Goal: Task Accomplishment & Management: Complete application form

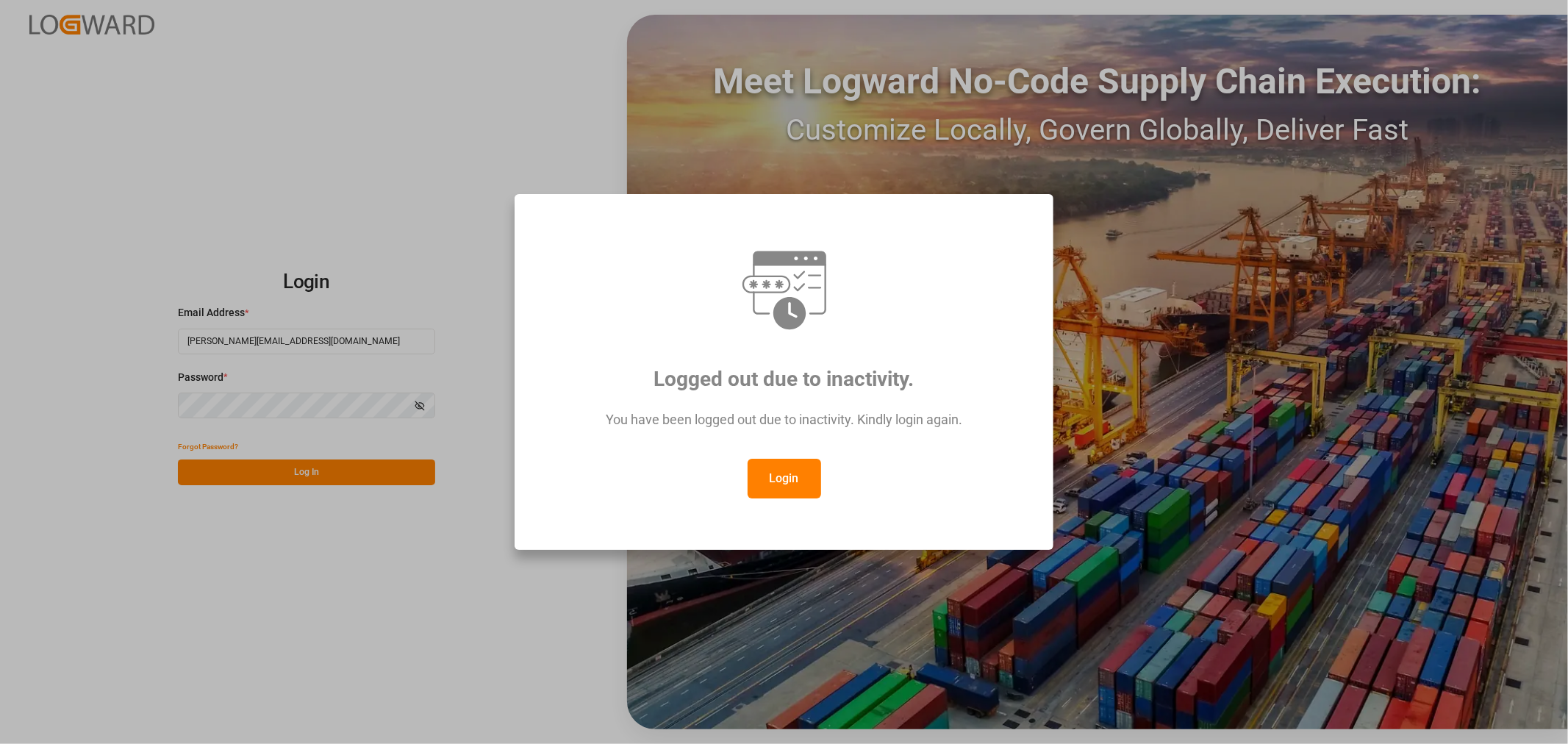
click at [825, 478] on div "Login" at bounding box center [784, 478] width 485 height 40
click at [822, 477] on div "Login" at bounding box center [784, 478] width 485 height 40
click at [788, 487] on button "Login" at bounding box center [784, 478] width 73 height 40
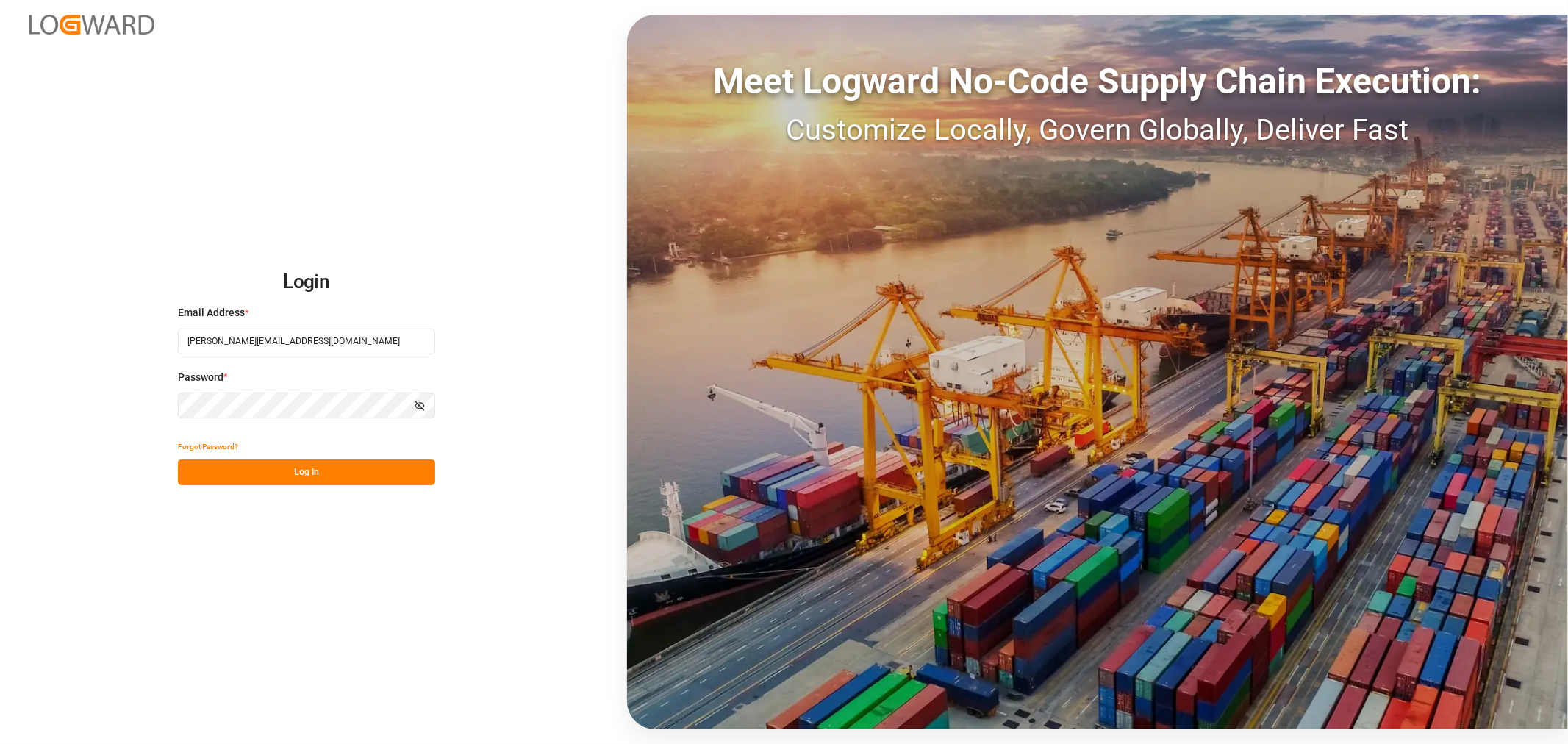
click at [317, 476] on button "Log In" at bounding box center [307, 472] width 257 height 26
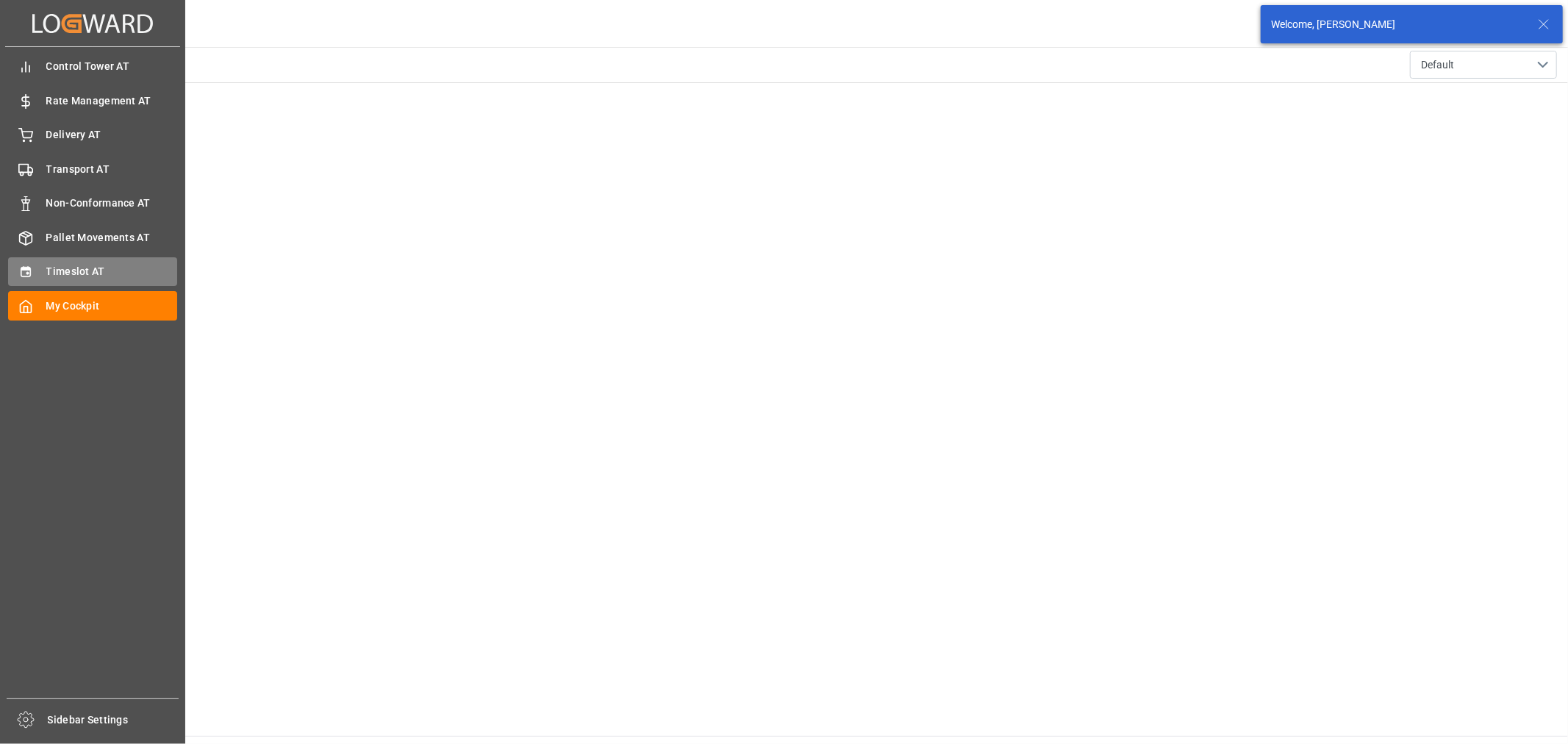
click at [67, 264] on span "Timeslot AT" at bounding box center [112, 272] width 131 height 15
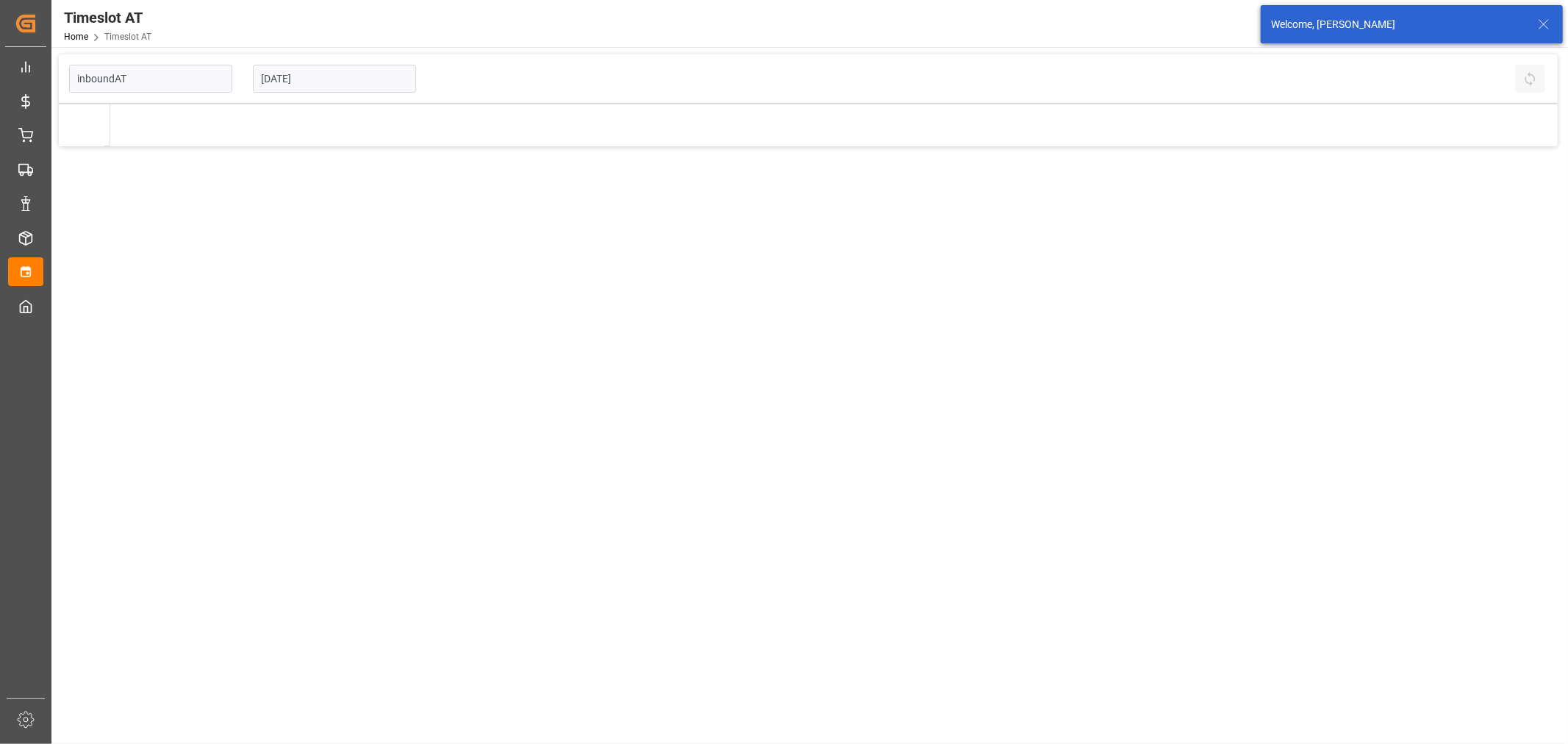
type input "Inbound AT"
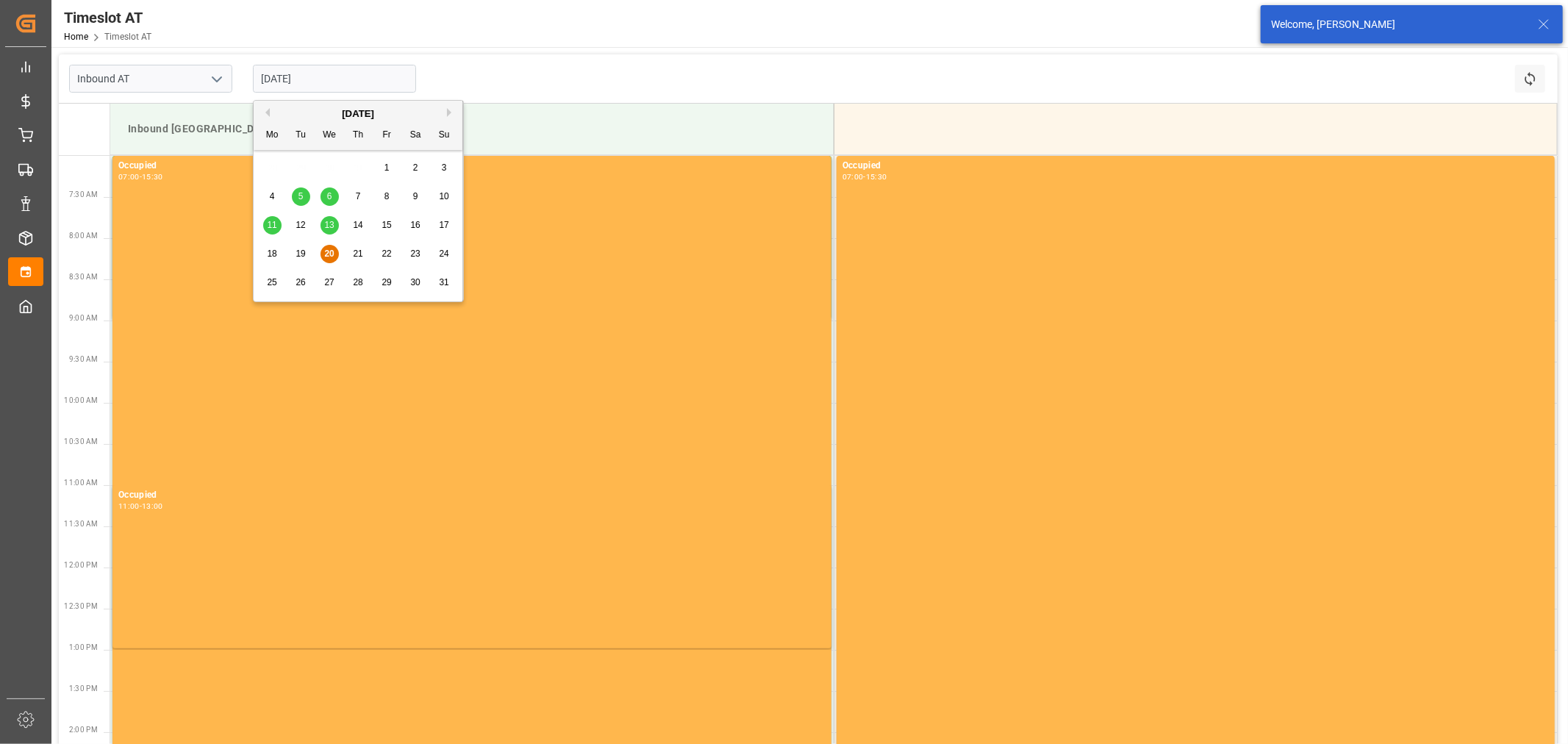
click at [297, 68] on input "[DATE]" at bounding box center [334, 78] width 163 height 28
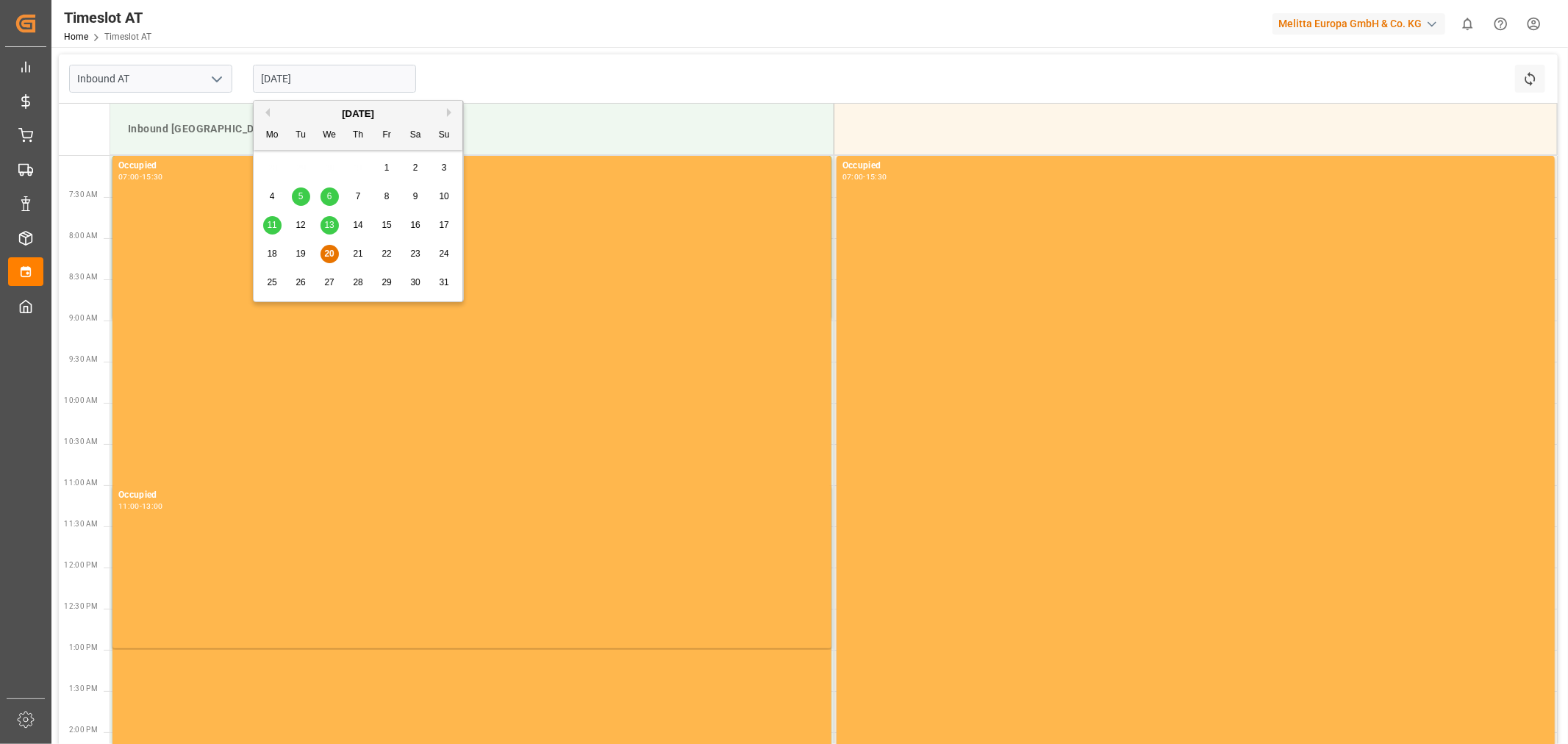
click at [300, 284] on span "26" at bounding box center [300, 282] width 9 height 10
type input "[DATE]"
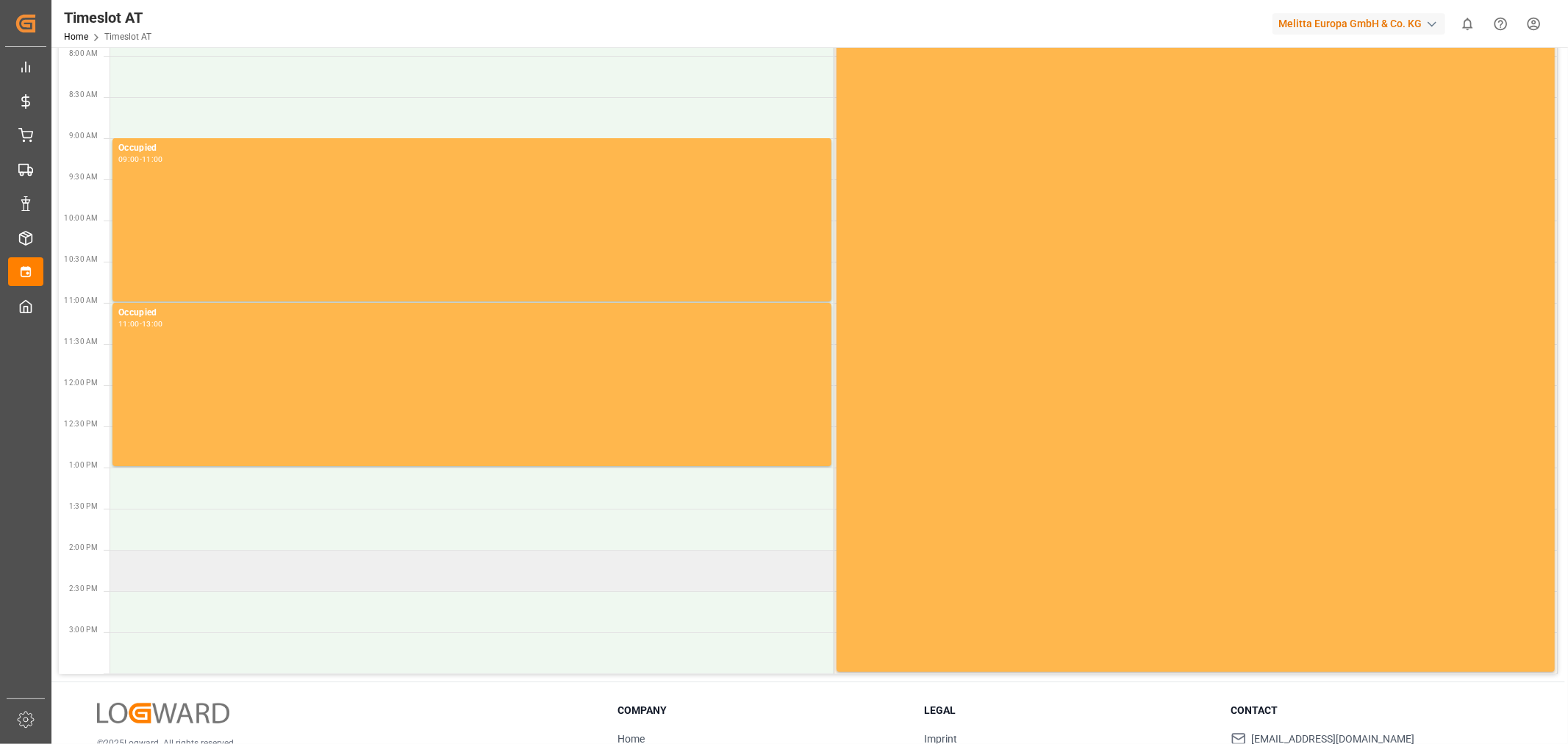
scroll to position [245, 0]
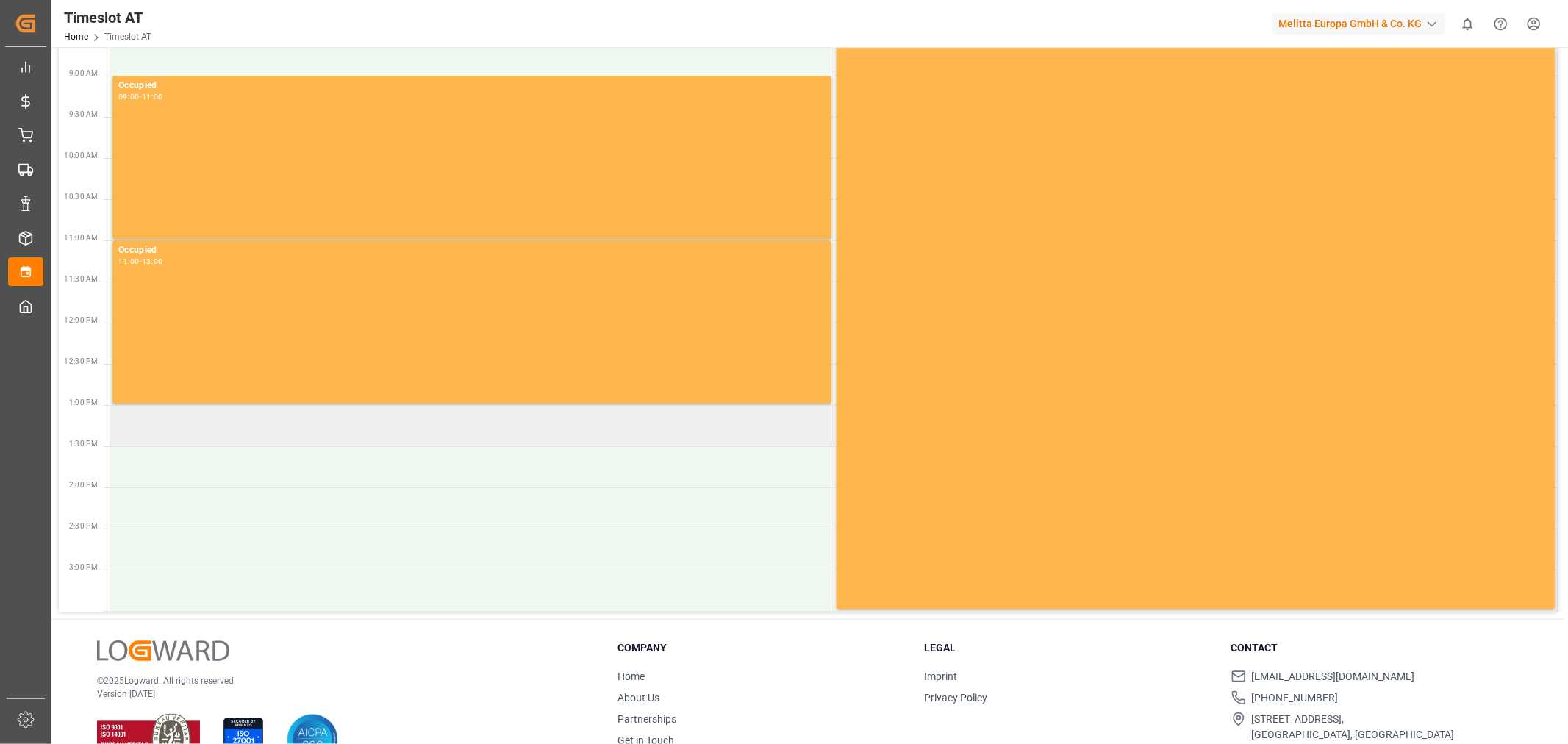
click at [147, 416] on td at bounding box center [472, 425] width 723 height 41
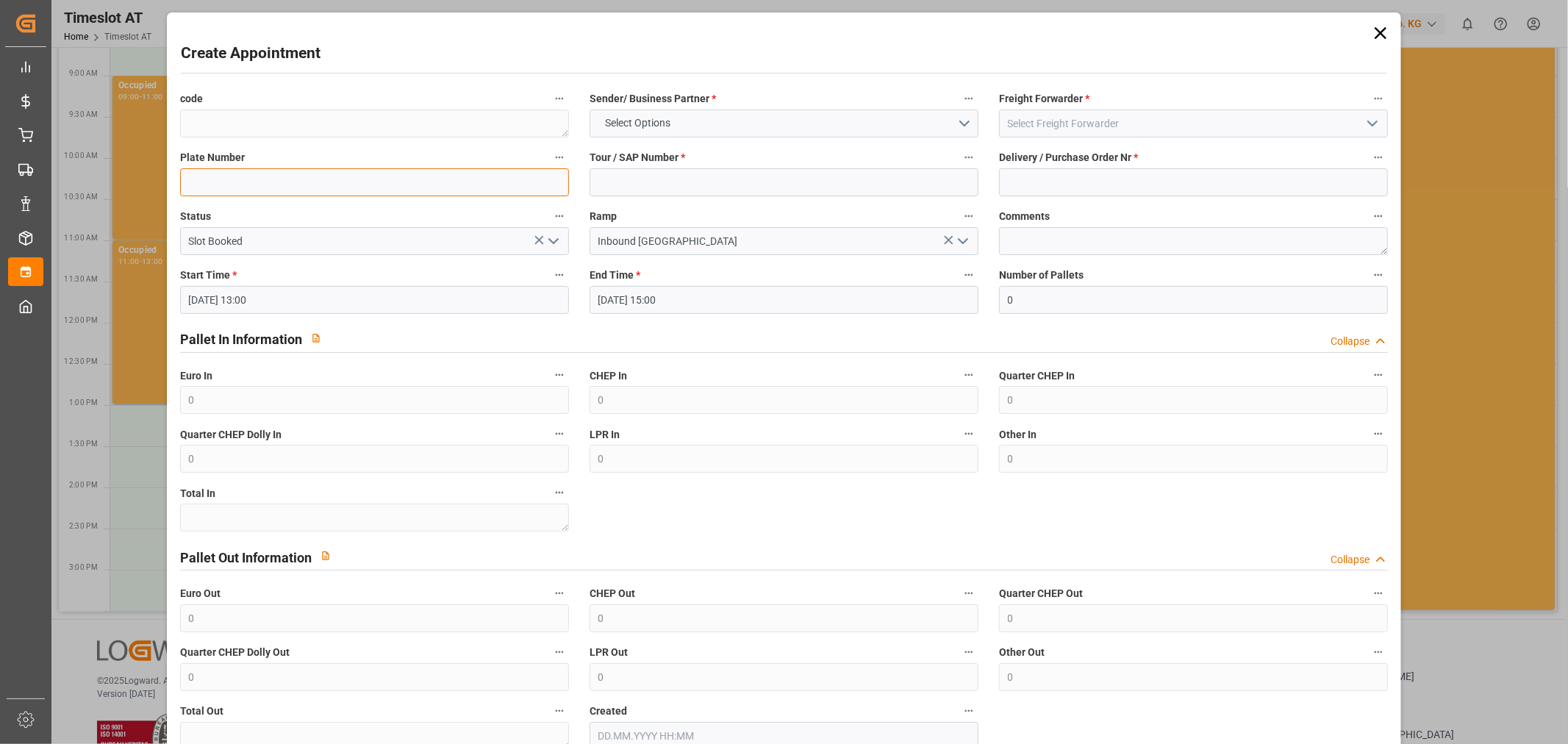
click at [274, 184] on input at bounding box center [374, 182] width 389 height 28
type input "WGM 9751F / WND 93F2"
click at [732, 179] on input at bounding box center [784, 182] width 389 height 28
click at [840, 120] on button "Select Options" at bounding box center [784, 123] width 389 height 28
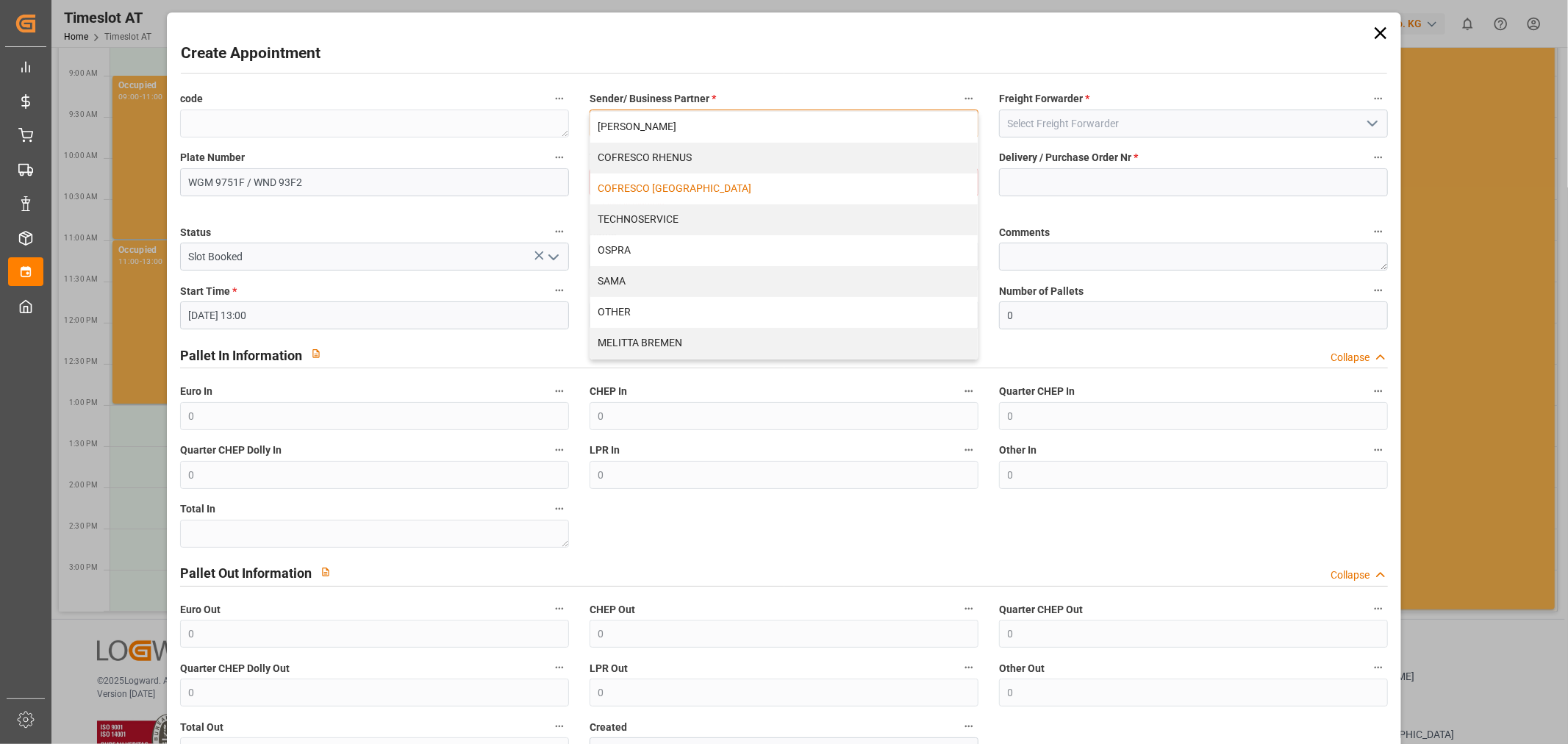
click at [715, 179] on div "COFRESCO [GEOGRAPHIC_DATA]" at bounding box center [784, 188] width 387 height 31
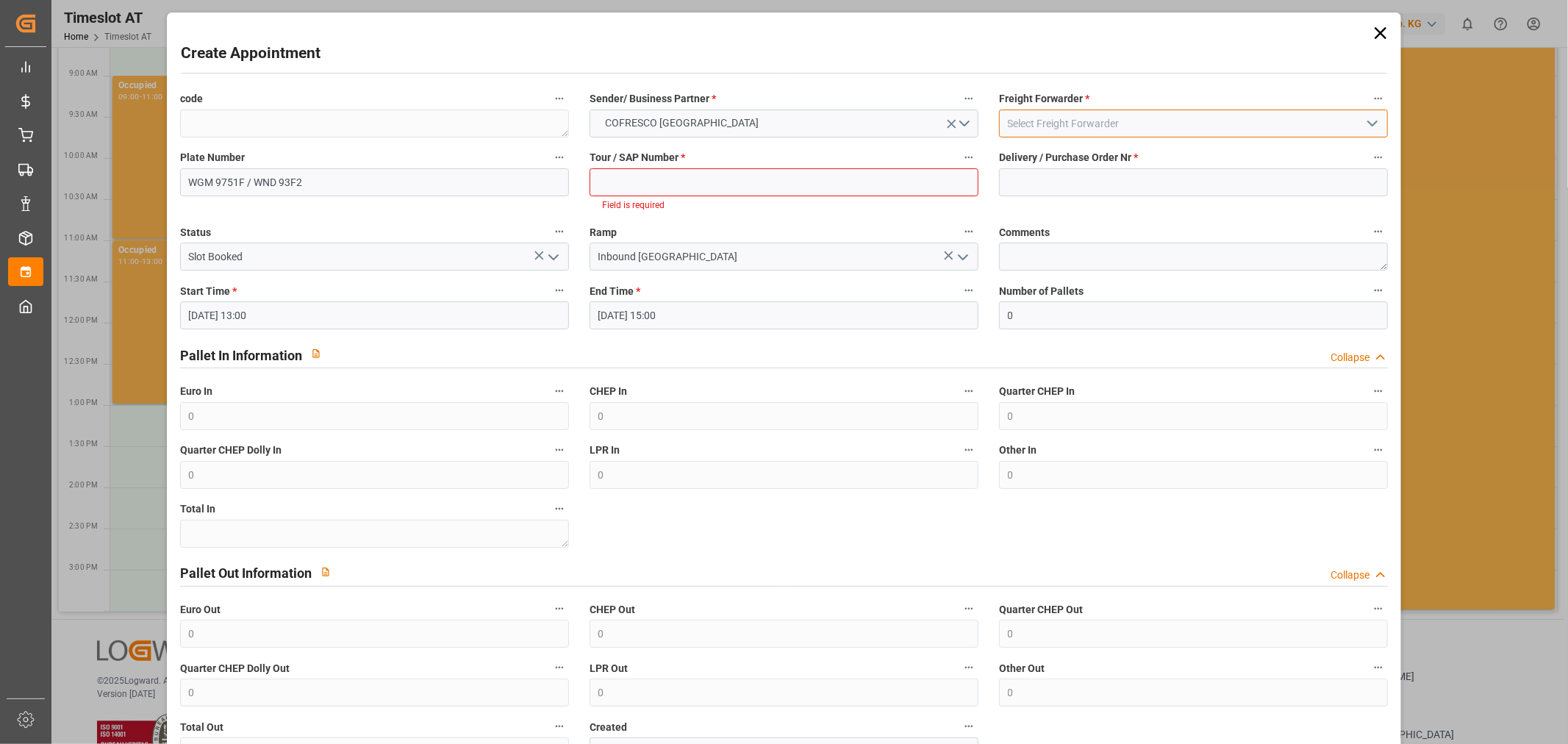
click at [1124, 129] on input at bounding box center [1194, 123] width 389 height 28
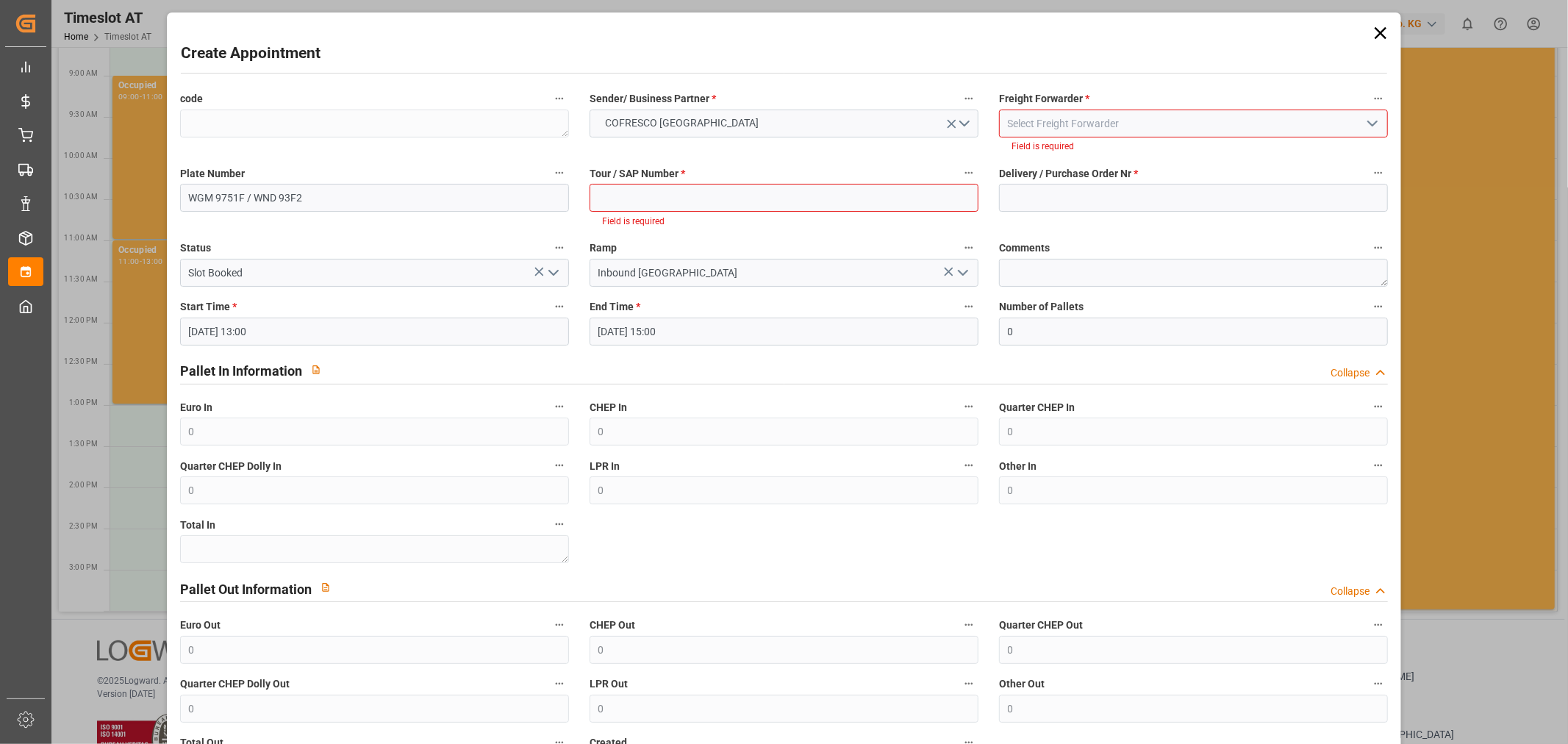
click at [1363, 118] on icon "open menu" at bounding box center [1372, 124] width 18 height 18
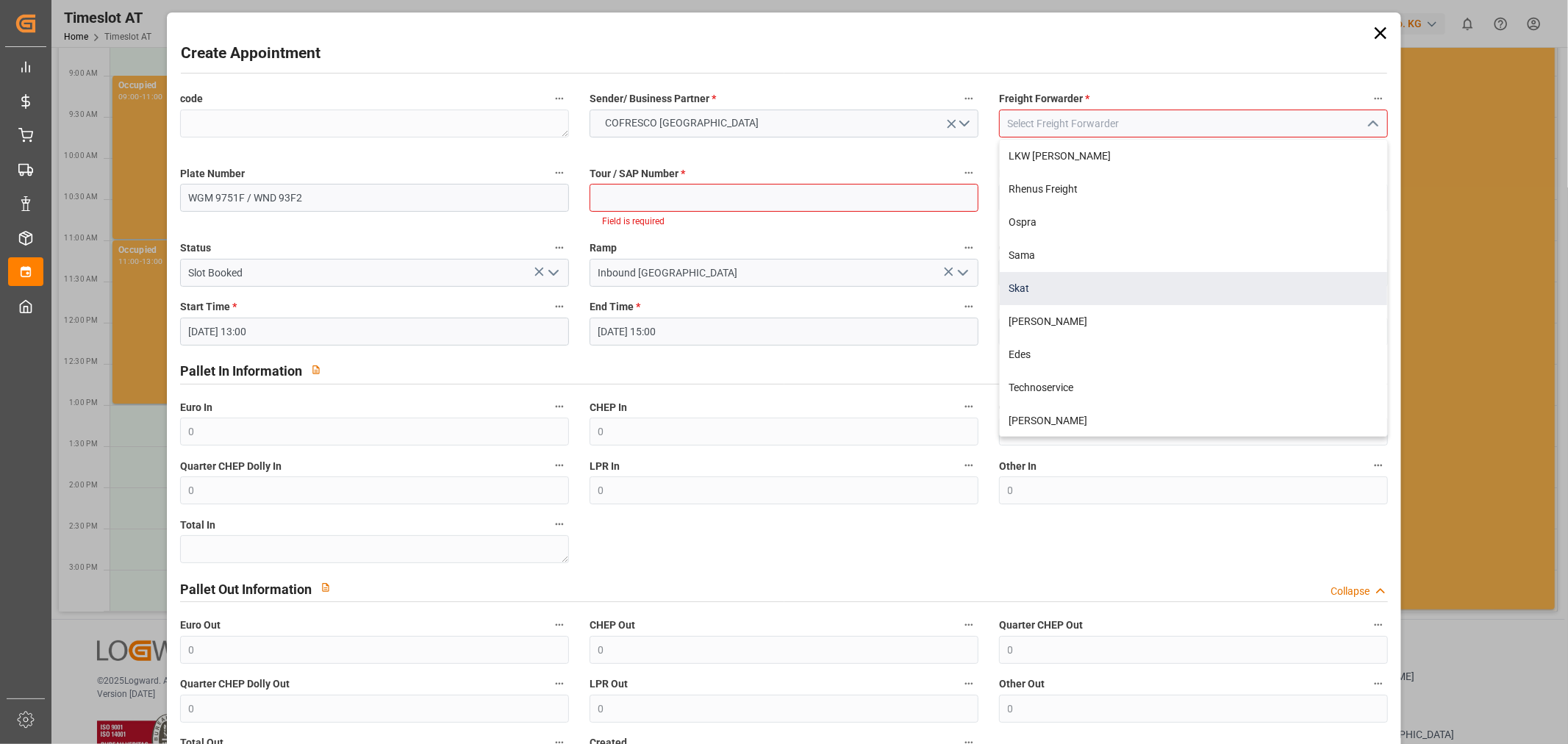
click at [1062, 292] on div "Skat" at bounding box center [1194, 288] width 387 height 33
type input "Skat"
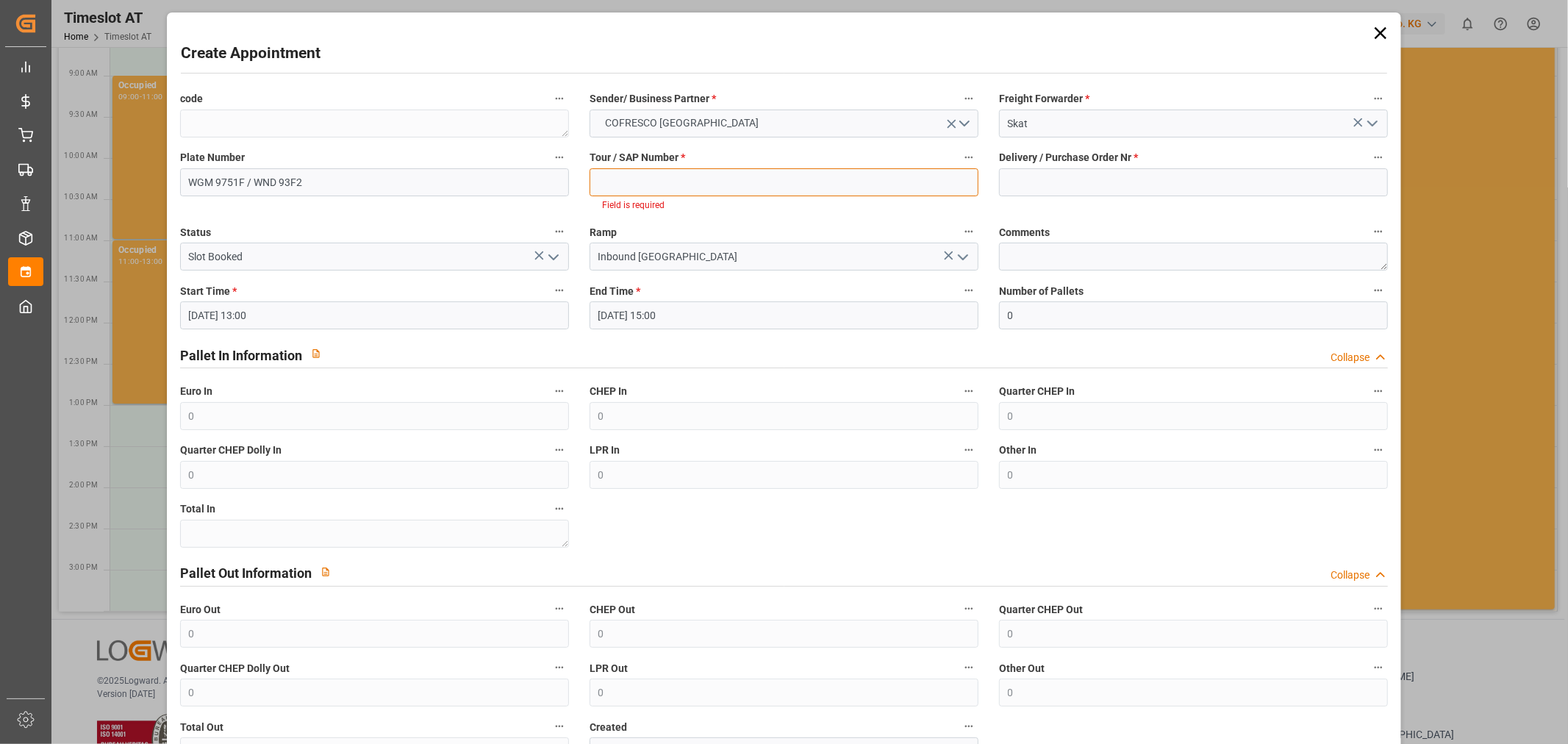
click at [652, 168] on input at bounding box center [784, 182] width 389 height 28
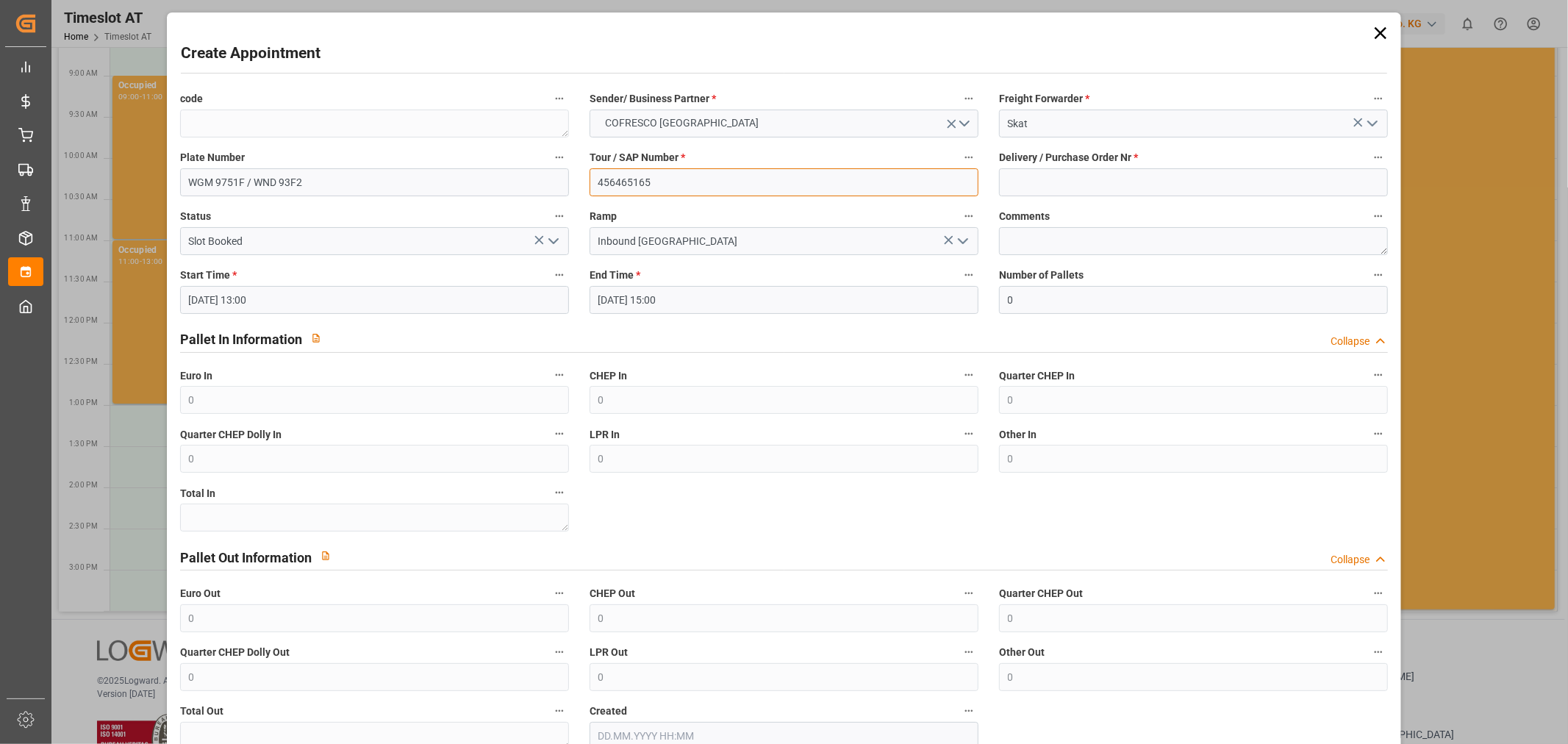
type input "456465165"
click at [1094, 182] on input at bounding box center [1194, 182] width 389 height 28
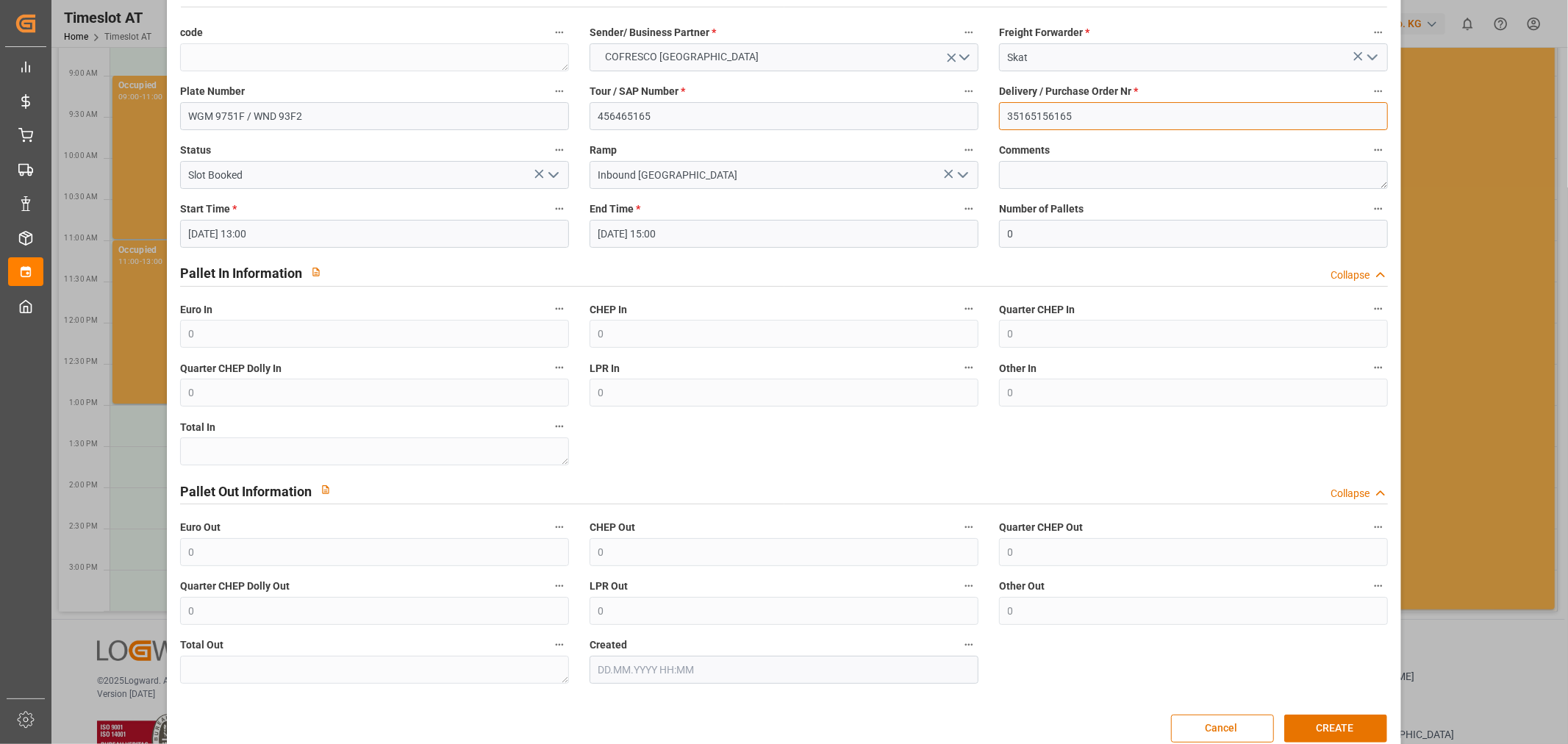
scroll to position [90, 0]
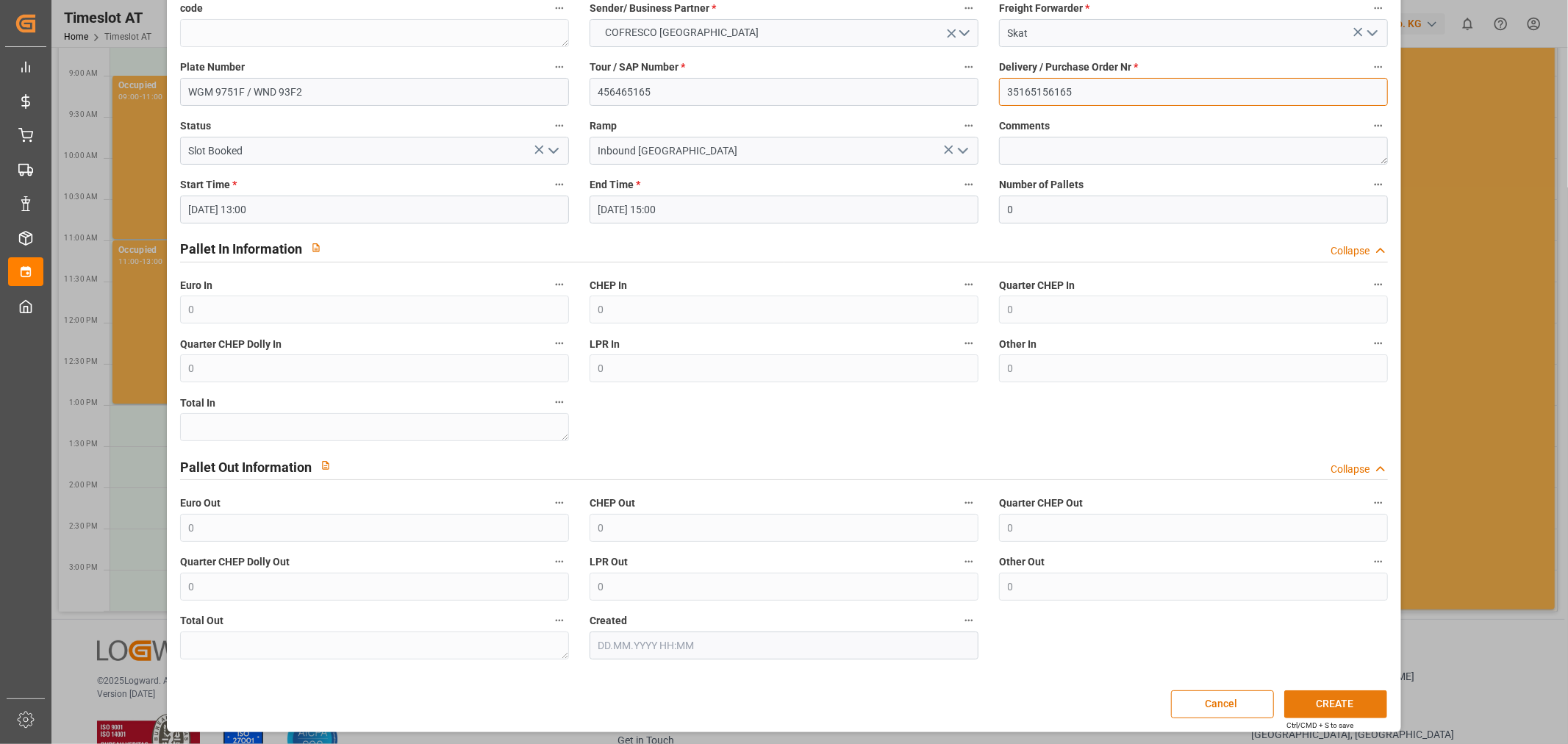
type input "35165156165"
click at [1328, 713] on button "CREATE" at bounding box center [1335, 704] width 103 height 28
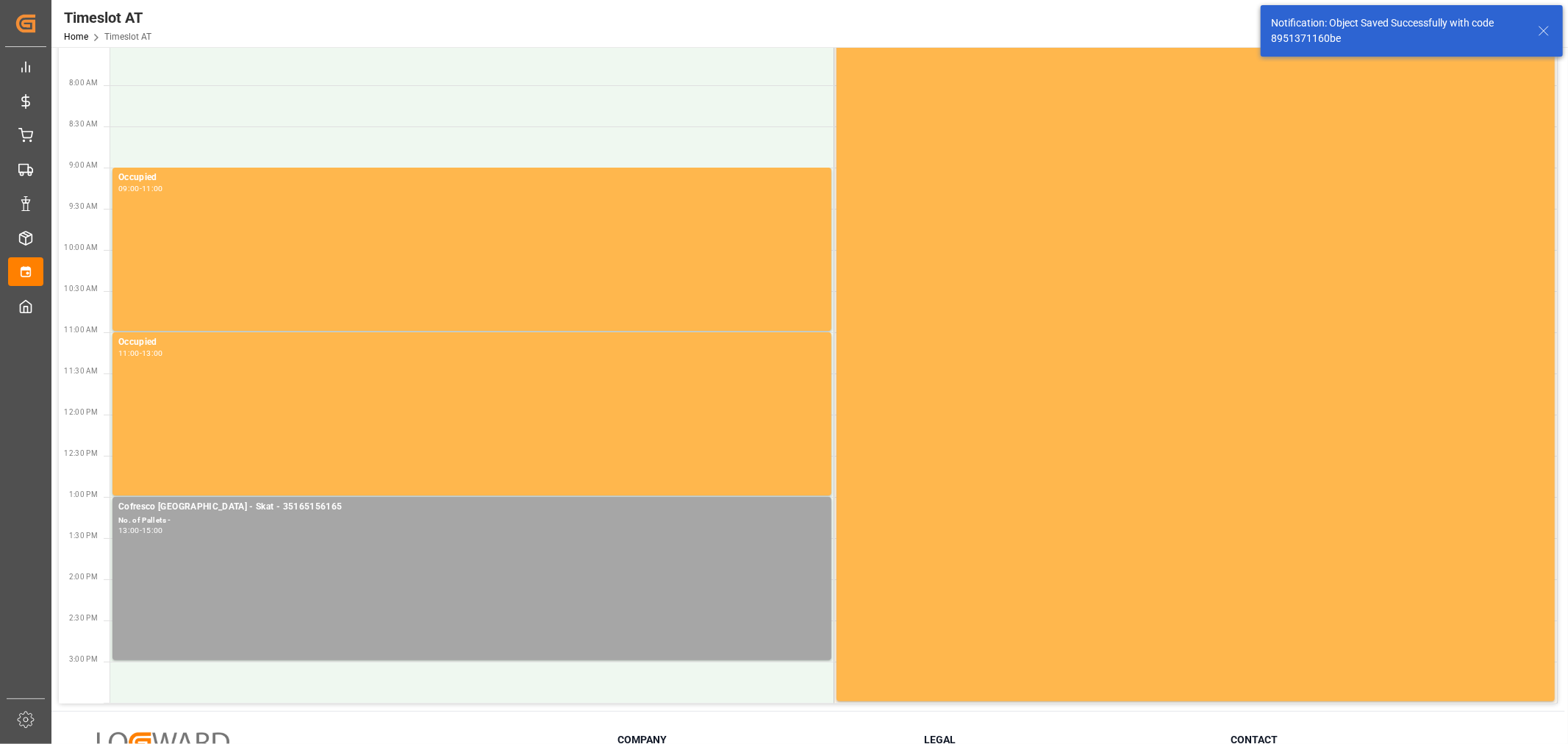
scroll to position [286, 0]
